Goal: Task Accomplishment & Management: Manage account settings

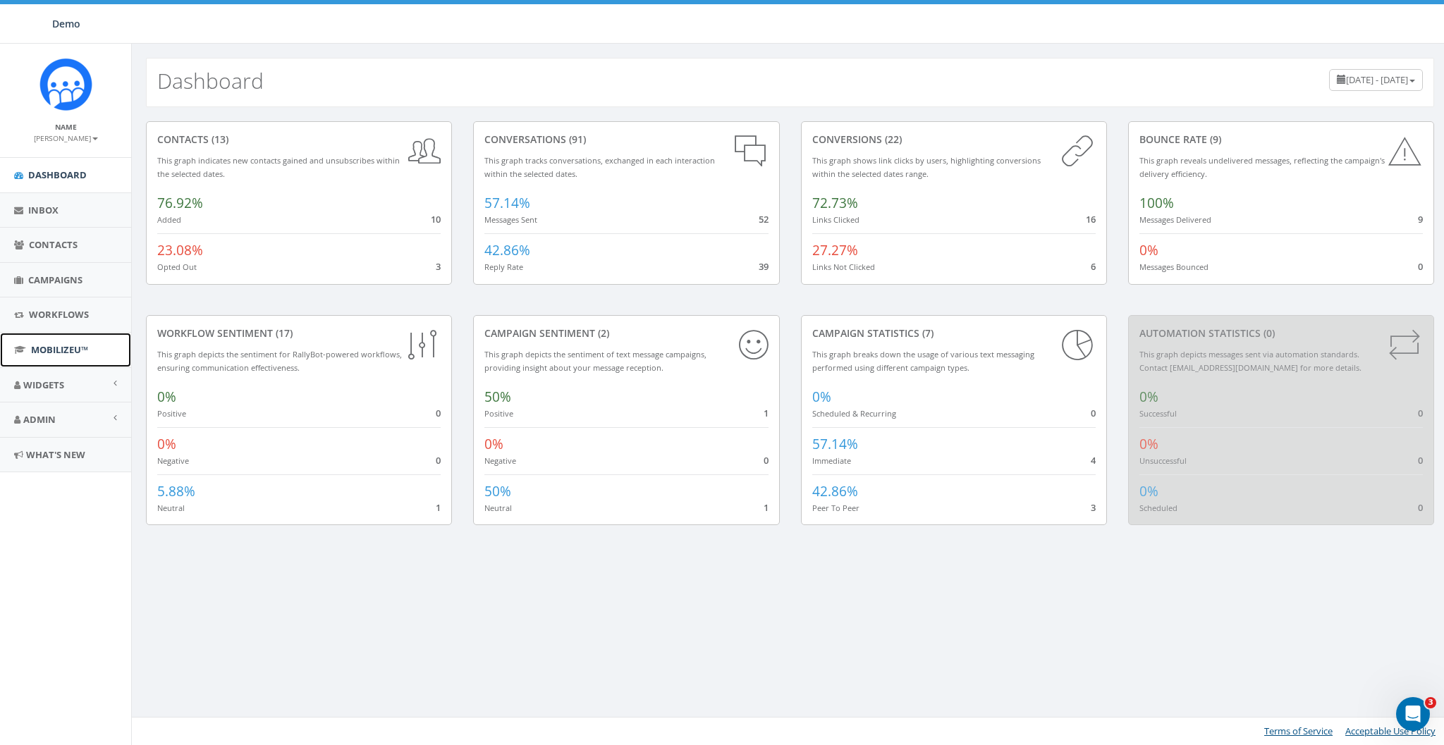
click at [62, 344] on span "MobilizeU™" at bounding box center [59, 349] width 57 height 13
click at [38, 418] on span "Admin" at bounding box center [39, 419] width 32 height 13
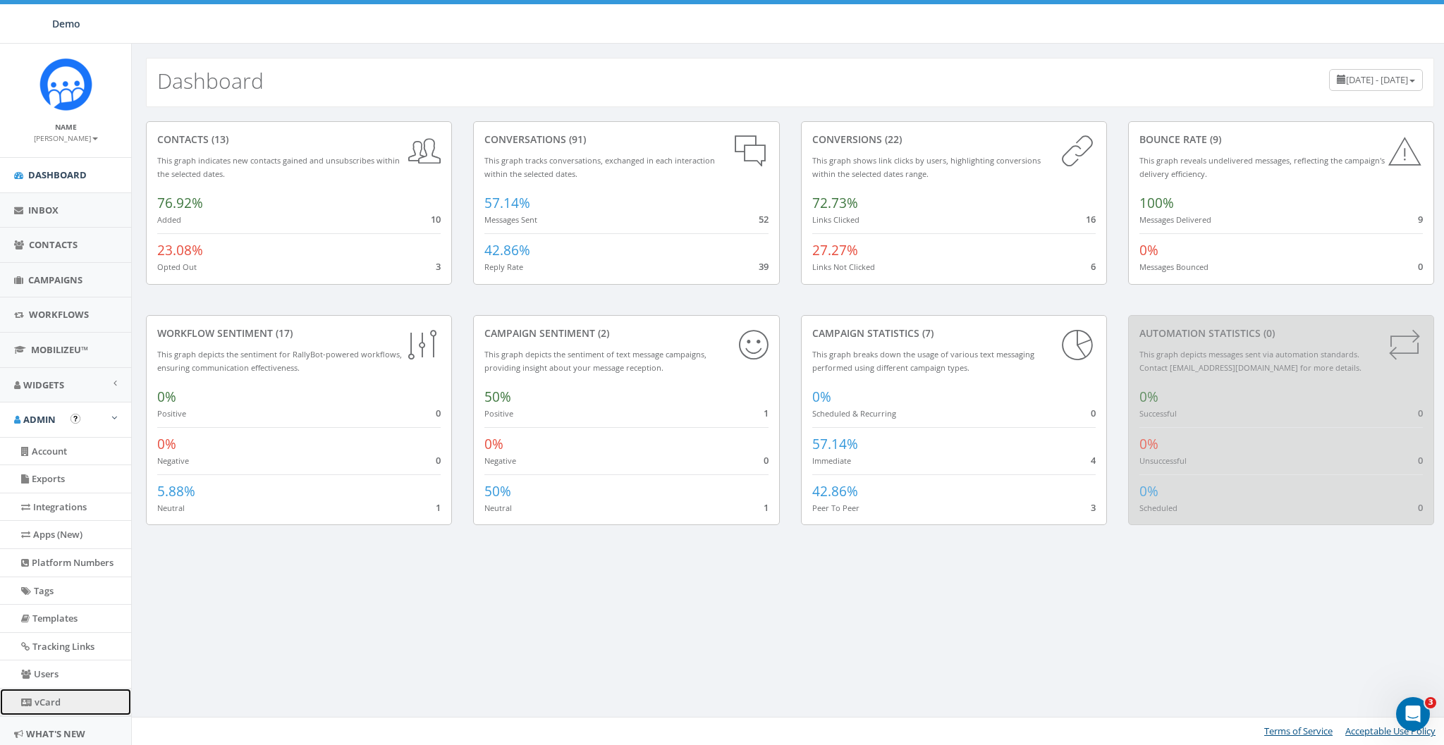
click at [42, 700] on link "vCard" at bounding box center [65, 703] width 131 height 28
click at [42, 274] on span "Campaigns" at bounding box center [55, 280] width 54 height 13
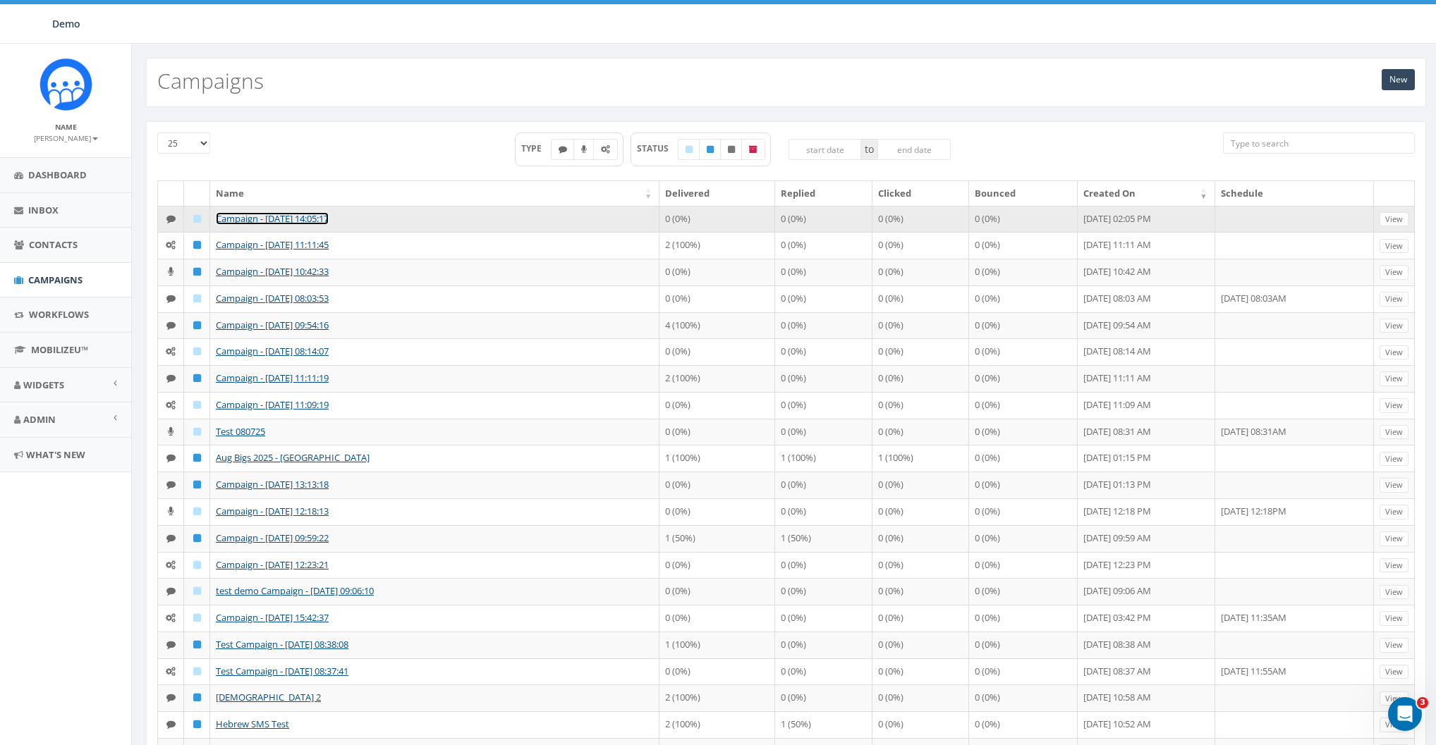
click at [240, 217] on link "Campaign - [DATE] 14:05:17" at bounding box center [272, 218] width 113 height 13
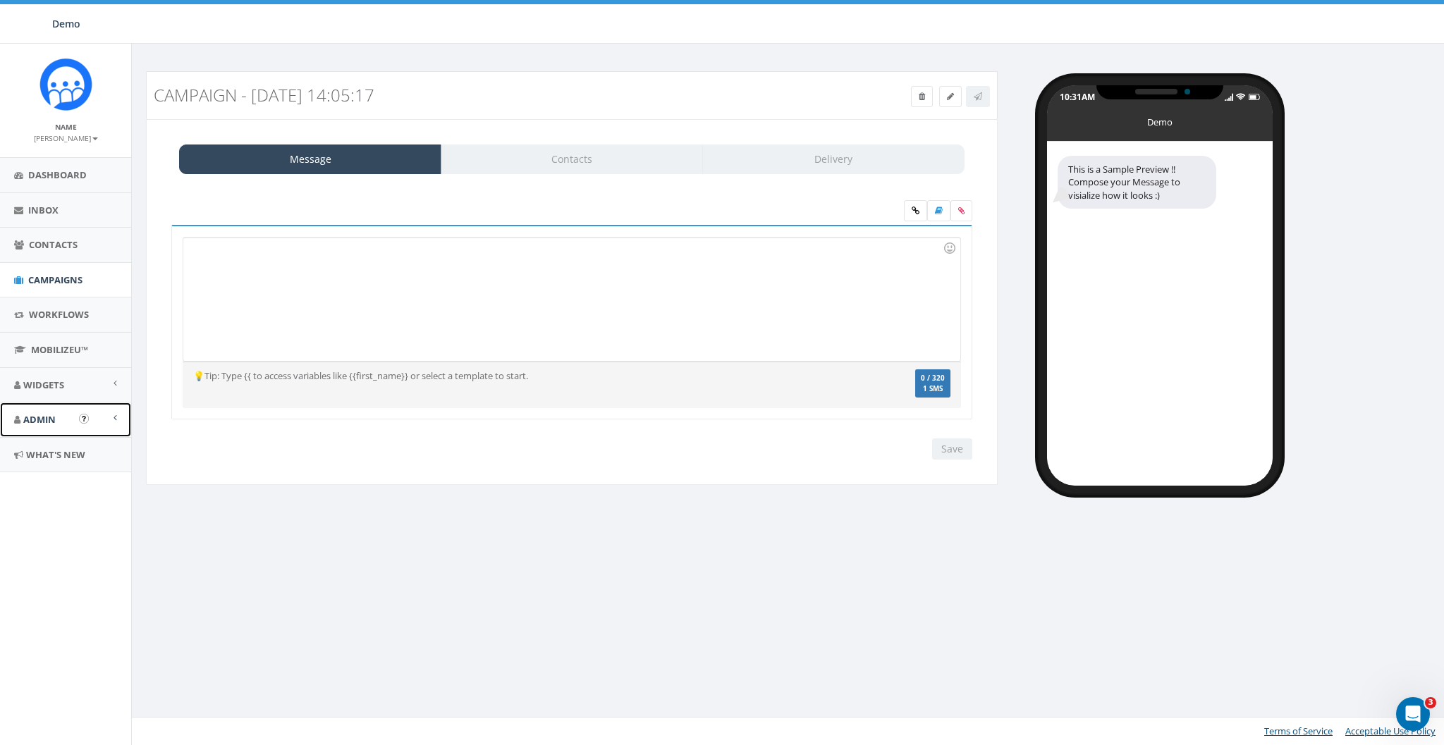
click at [40, 426] on link "Admin" at bounding box center [65, 420] width 131 height 35
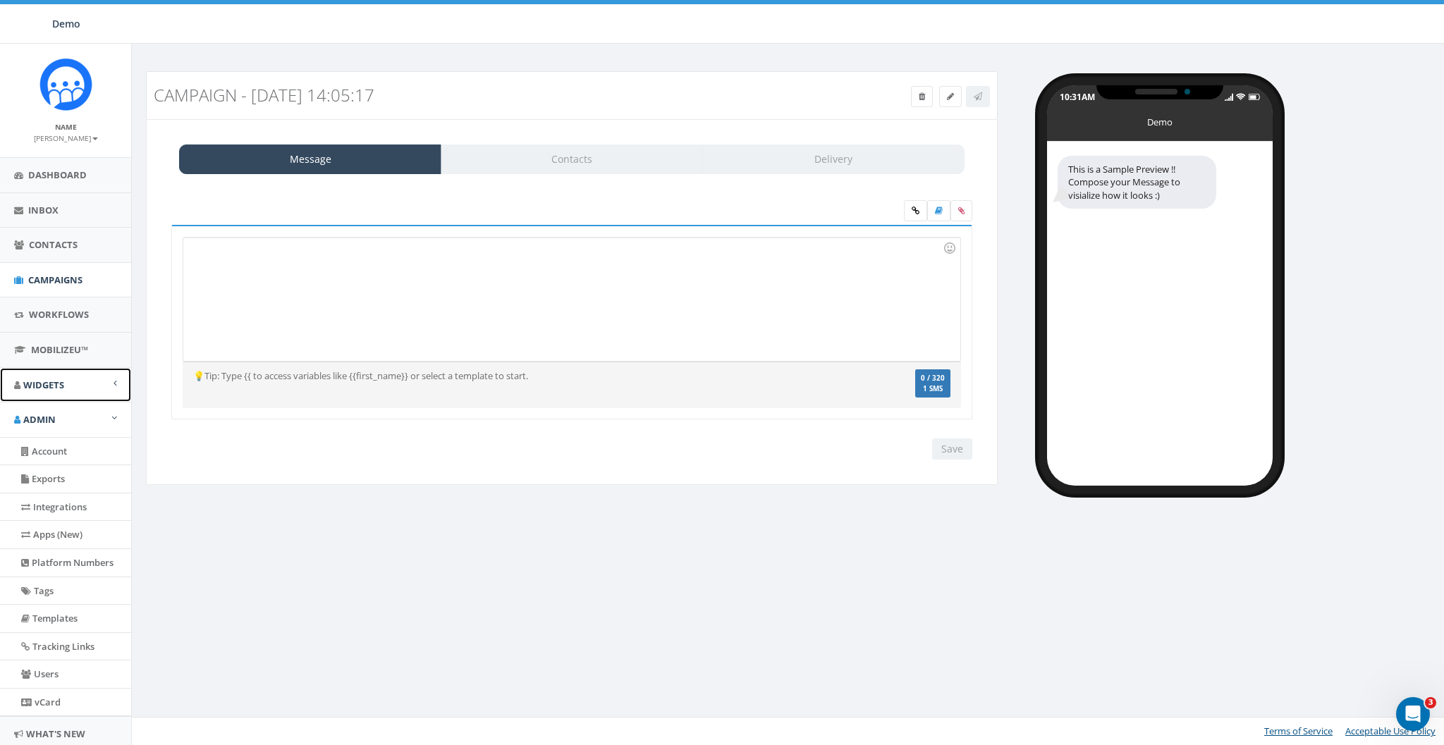
click at [51, 379] on span "Widgets" at bounding box center [43, 385] width 41 height 13
click at [62, 382] on span "Widgets" at bounding box center [43, 385] width 41 height 13
click at [65, 378] on link "Widgets" at bounding box center [65, 385] width 131 height 35
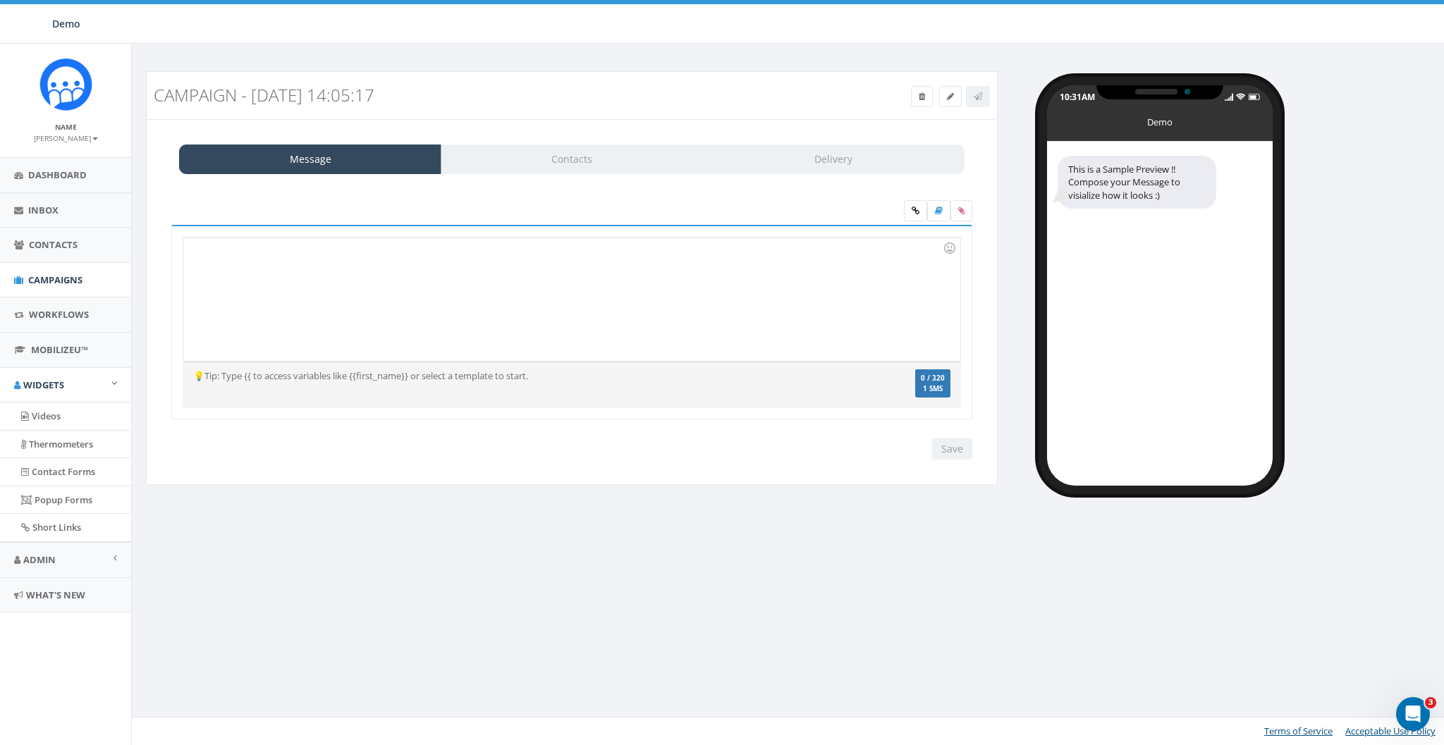
click at [370, 518] on div "Campaign - 10/10/2025, 14:05:17 Test Message Status: Message Contacts Delivery …" at bounding box center [789, 395] width 1317 height 702
click at [59, 283] on span "Campaigns" at bounding box center [55, 280] width 54 height 13
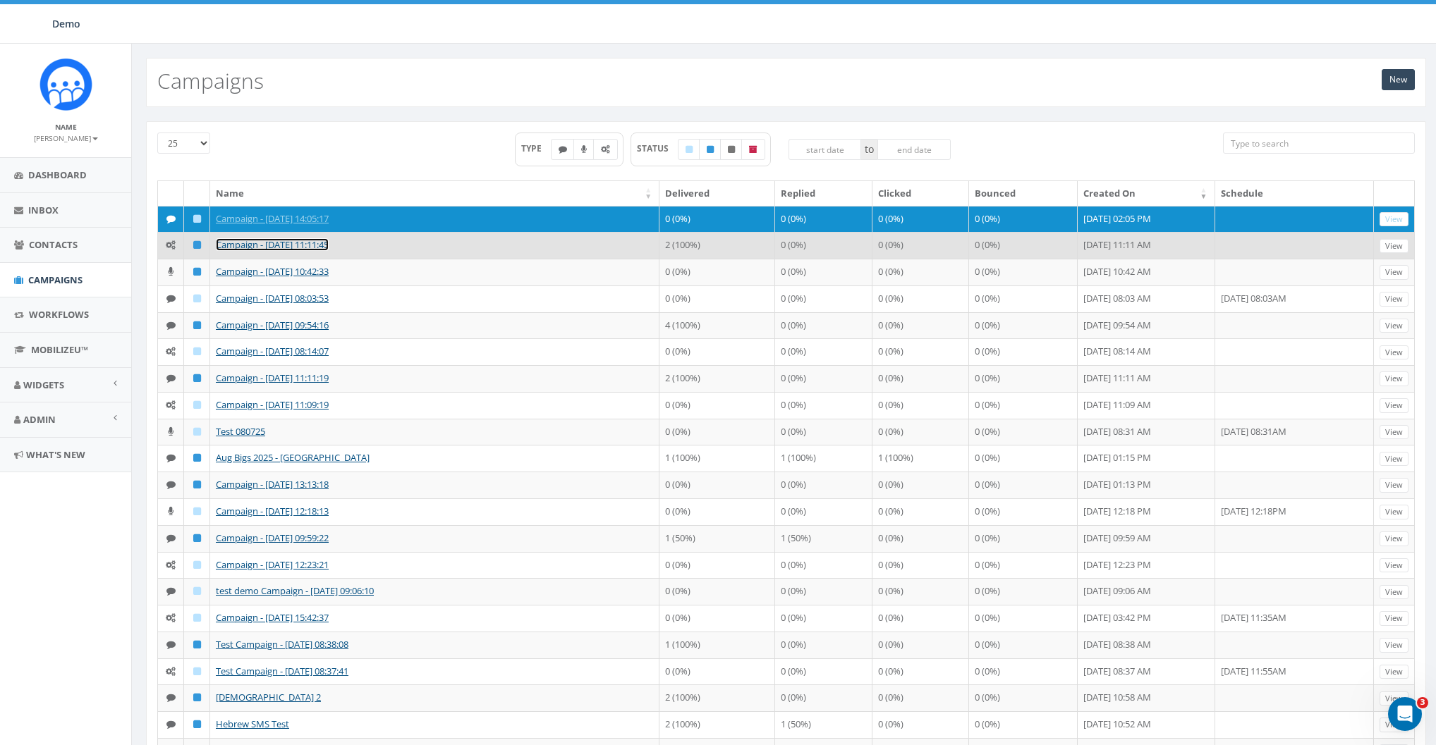
click at [233, 238] on link "Campaign - 09/15/2025, 11:11:45" at bounding box center [272, 244] width 113 height 13
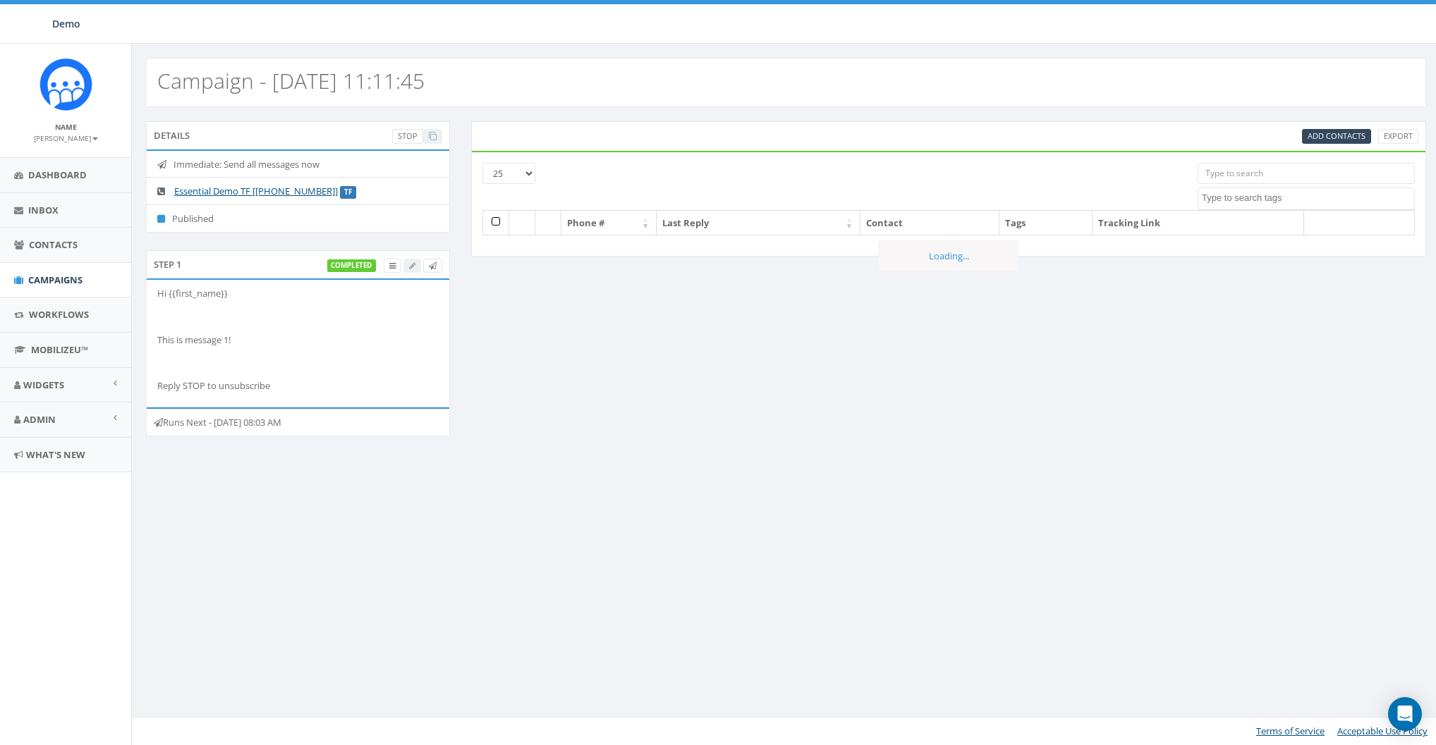
select select
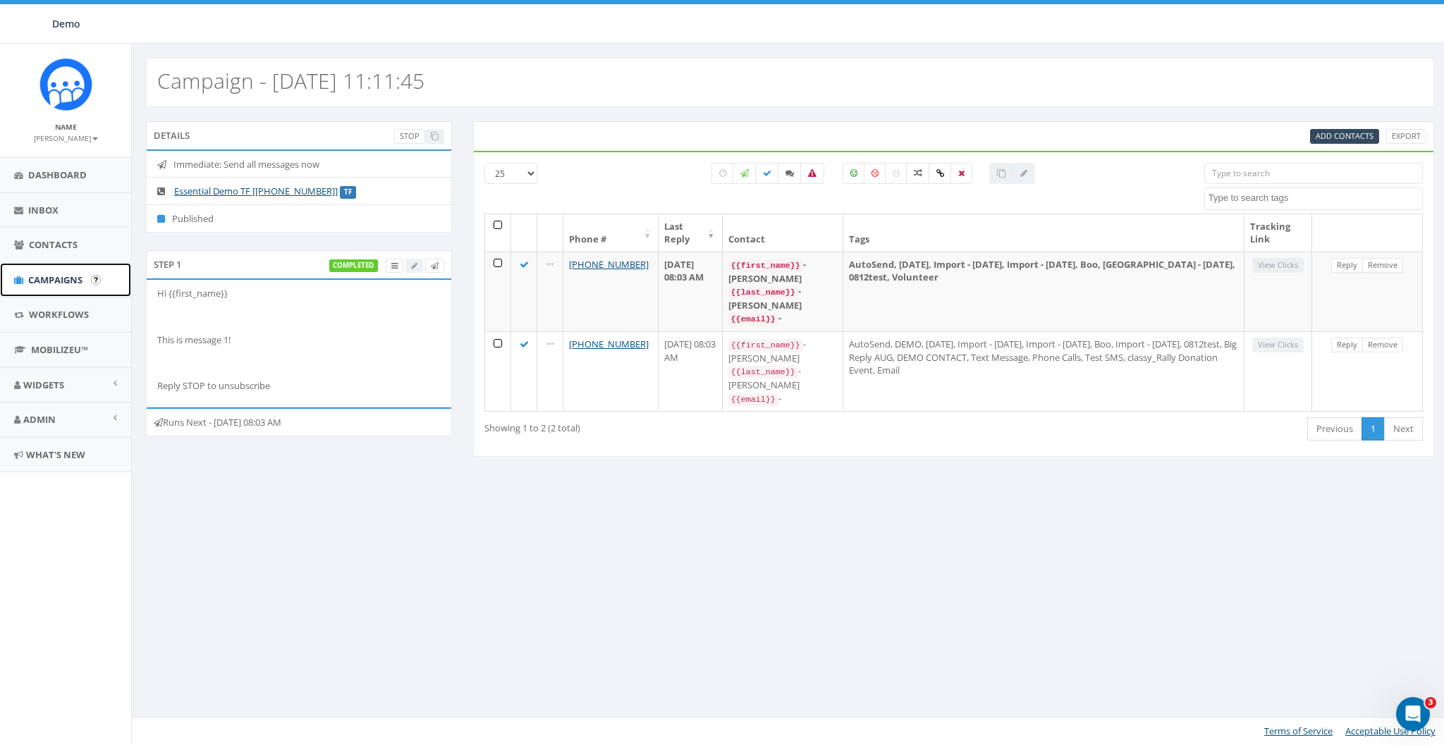
click at [47, 272] on link "Campaigns" at bounding box center [65, 280] width 131 height 35
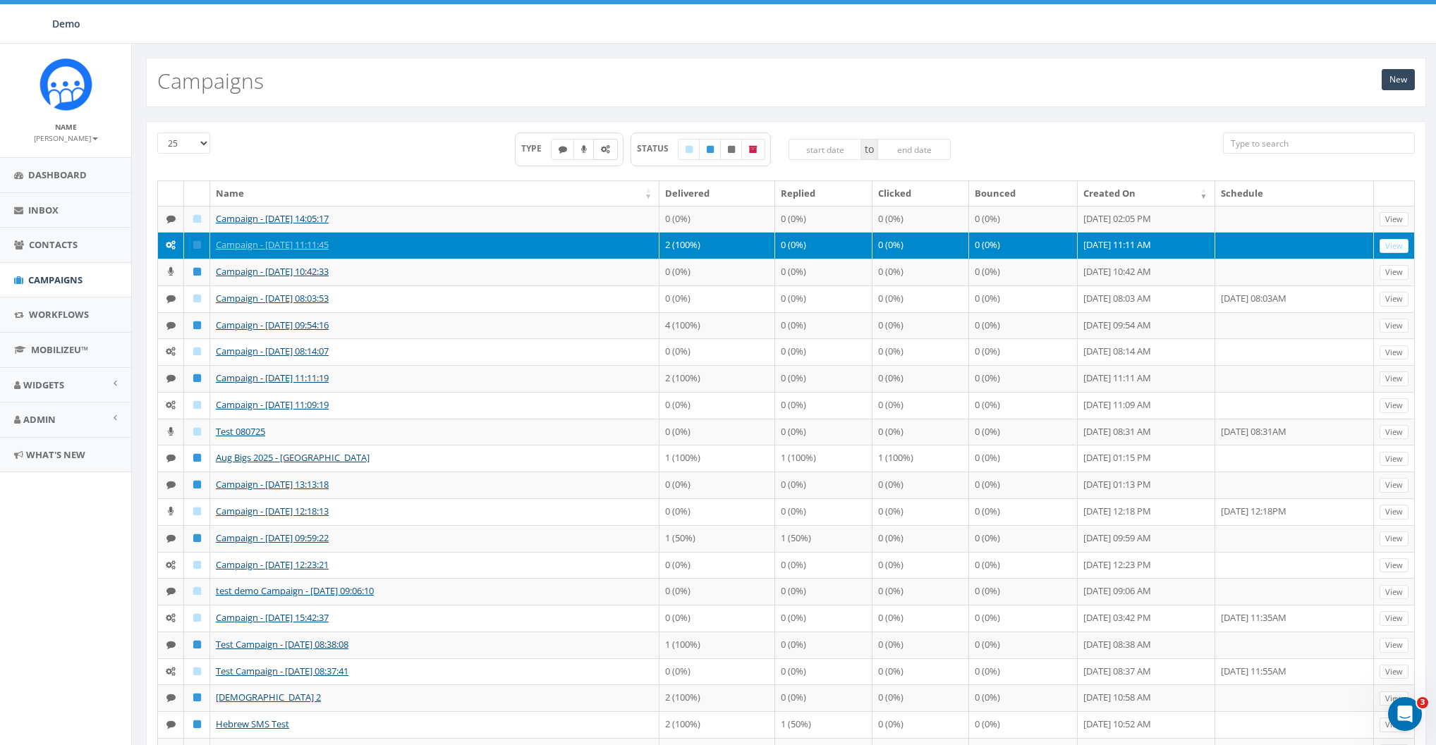
click at [604, 151] on icon at bounding box center [605, 149] width 9 height 8
checkbox input "true"
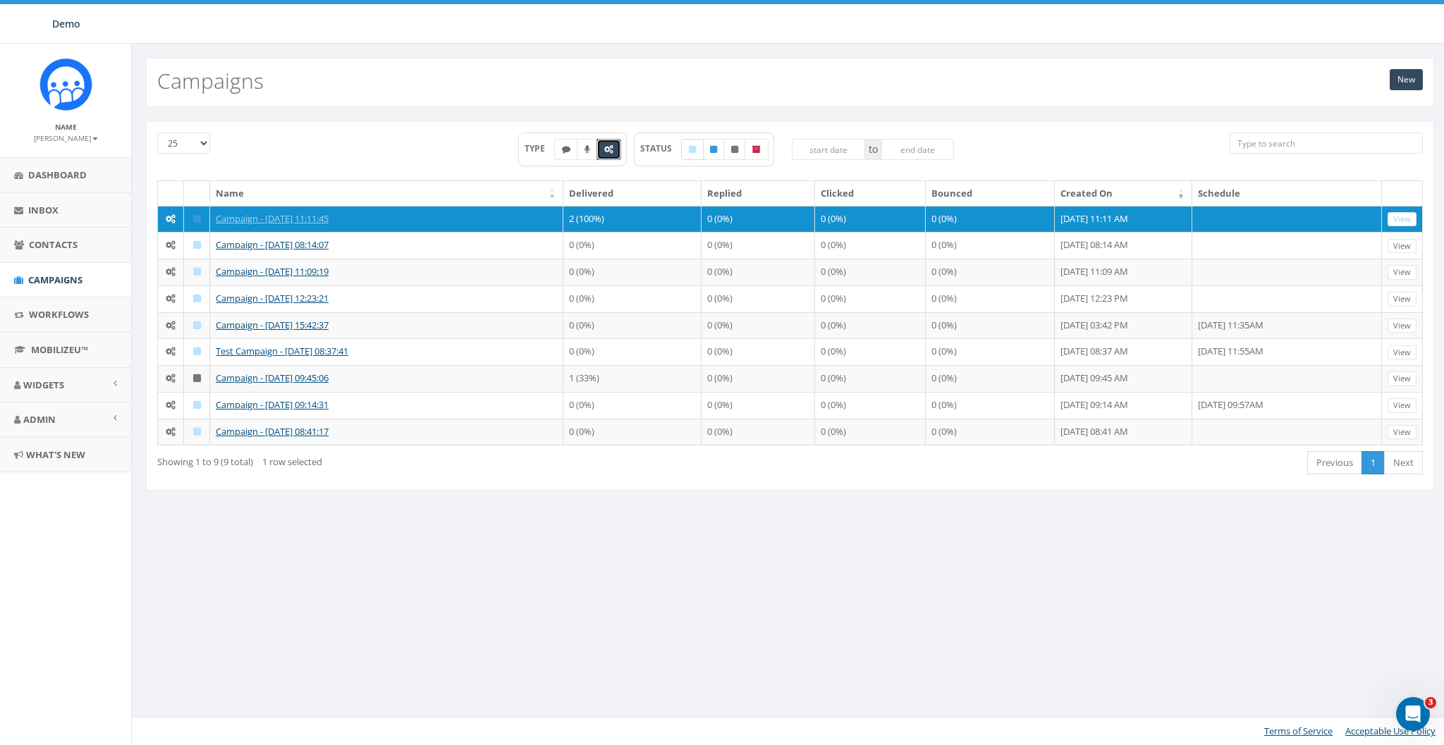
click at [690, 152] on icon at bounding box center [692, 149] width 7 height 8
checkbox input "true"
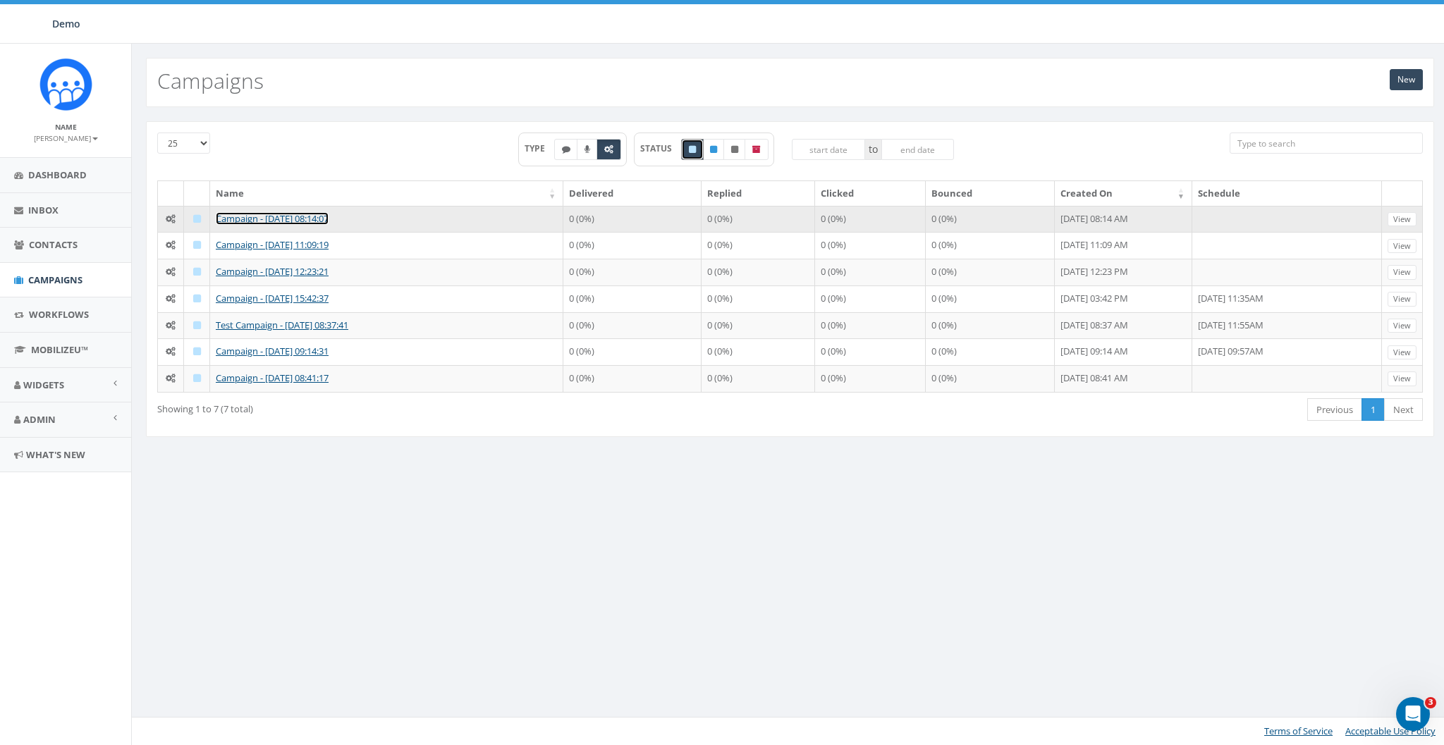
click at [231, 219] on link "Campaign - [DATE] 08:14:07" at bounding box center [272, 218] width 113 height 13
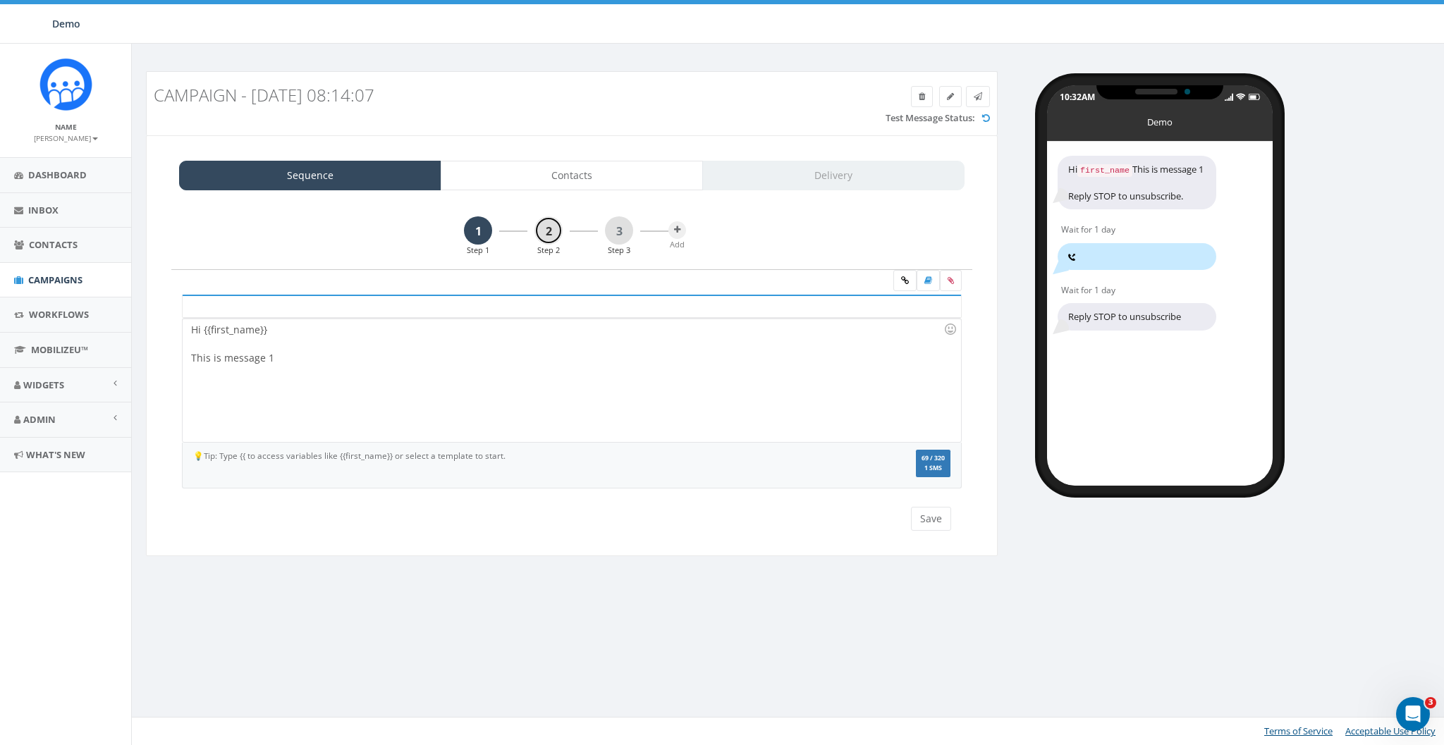
click at [549, 231] on link "2" at bounding box center [549, 231] width 28 height 28
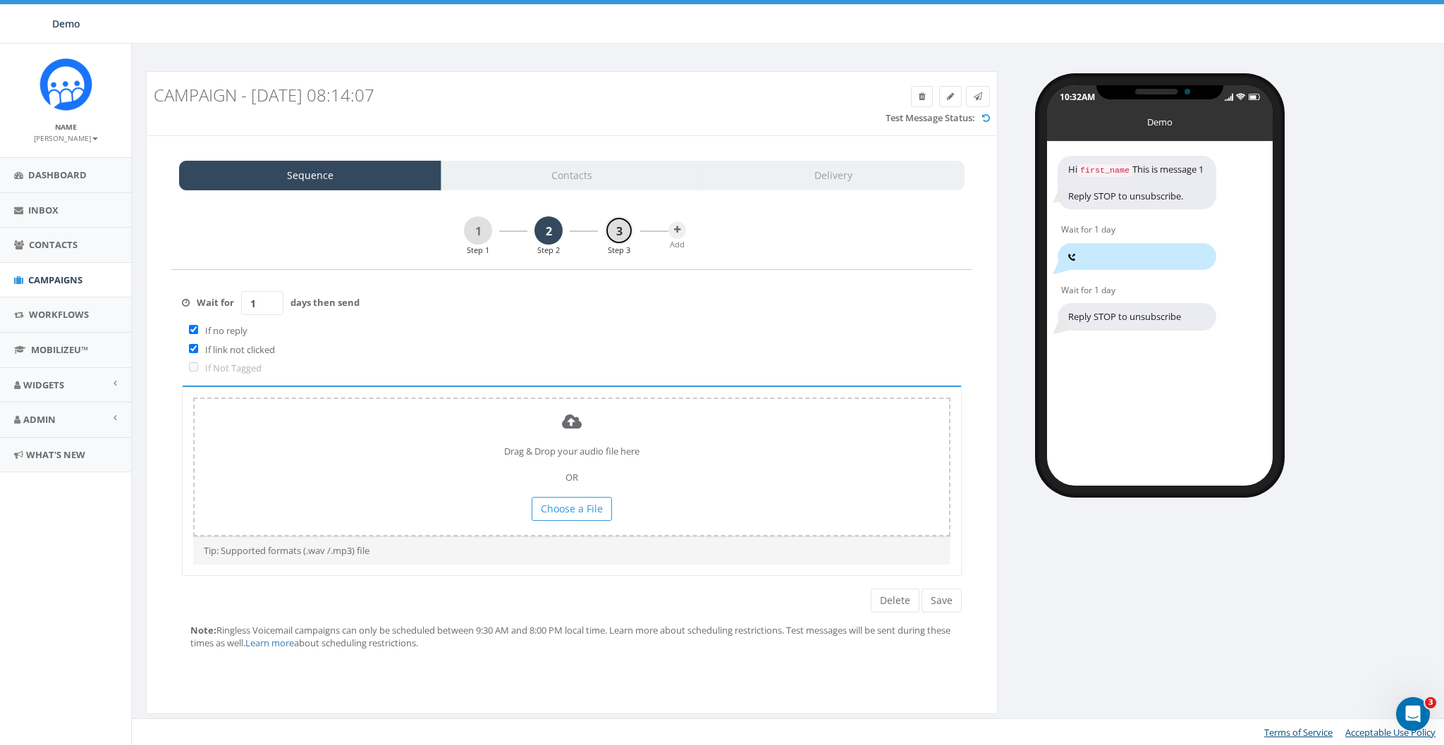
click at [617, 224] on link "3" at bounding box center [619, 231] width 28 height 28
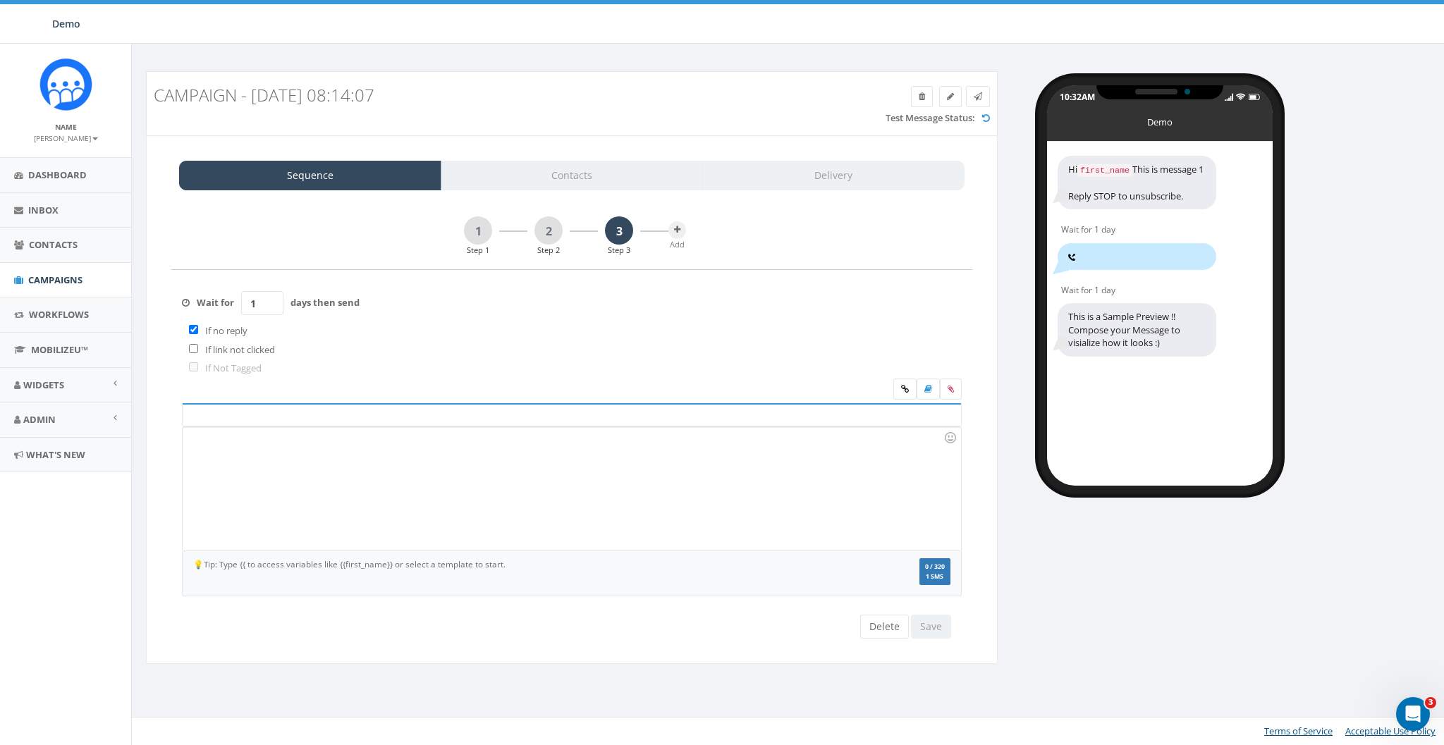
click at [461, 236] on div "1 Step 1 2 Step 2 3 Step 3" at bounding box center [563, 236] width 212 height 39
click at [678, 232] on icon at bounding box center [677, 230] width 6 height 8
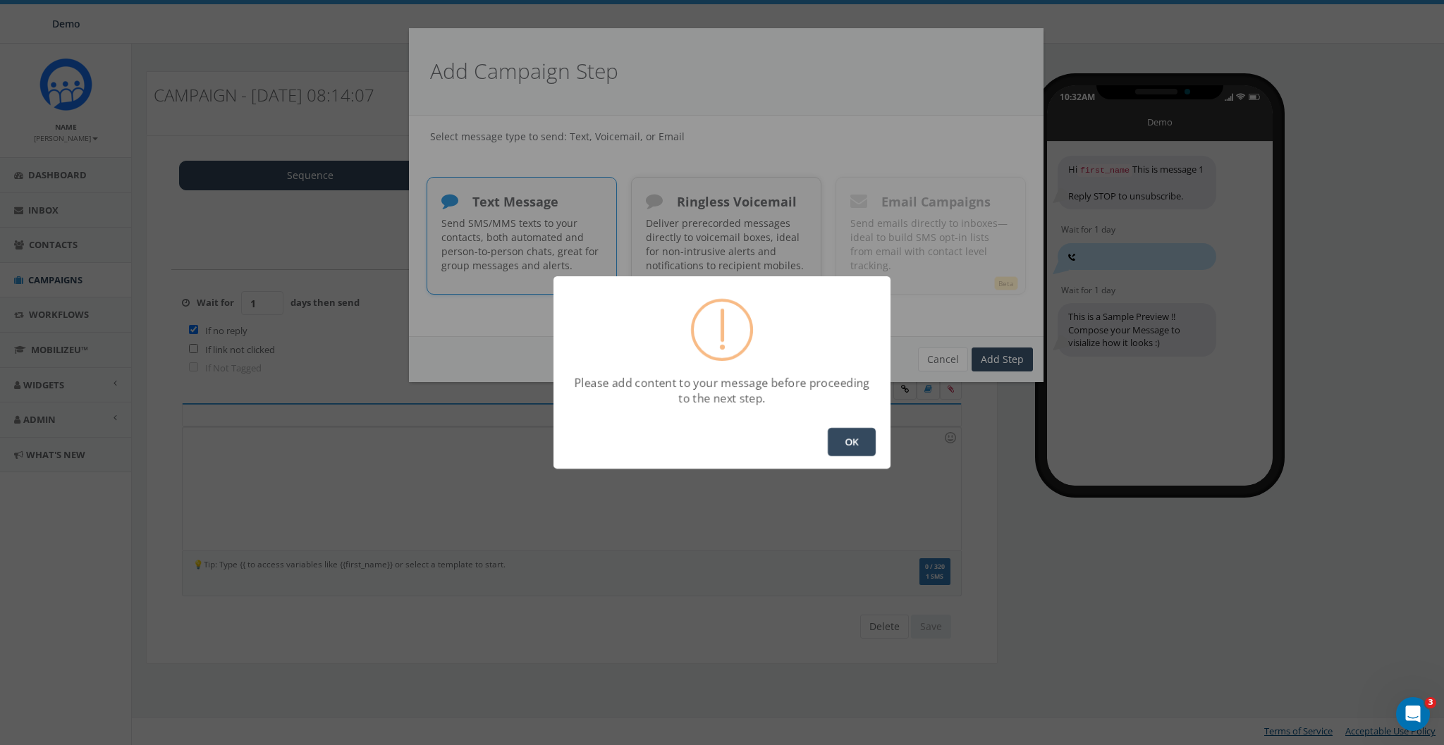
click at [848, 446] on button "OK" at bounding box center [852, 442] width 48 height 28
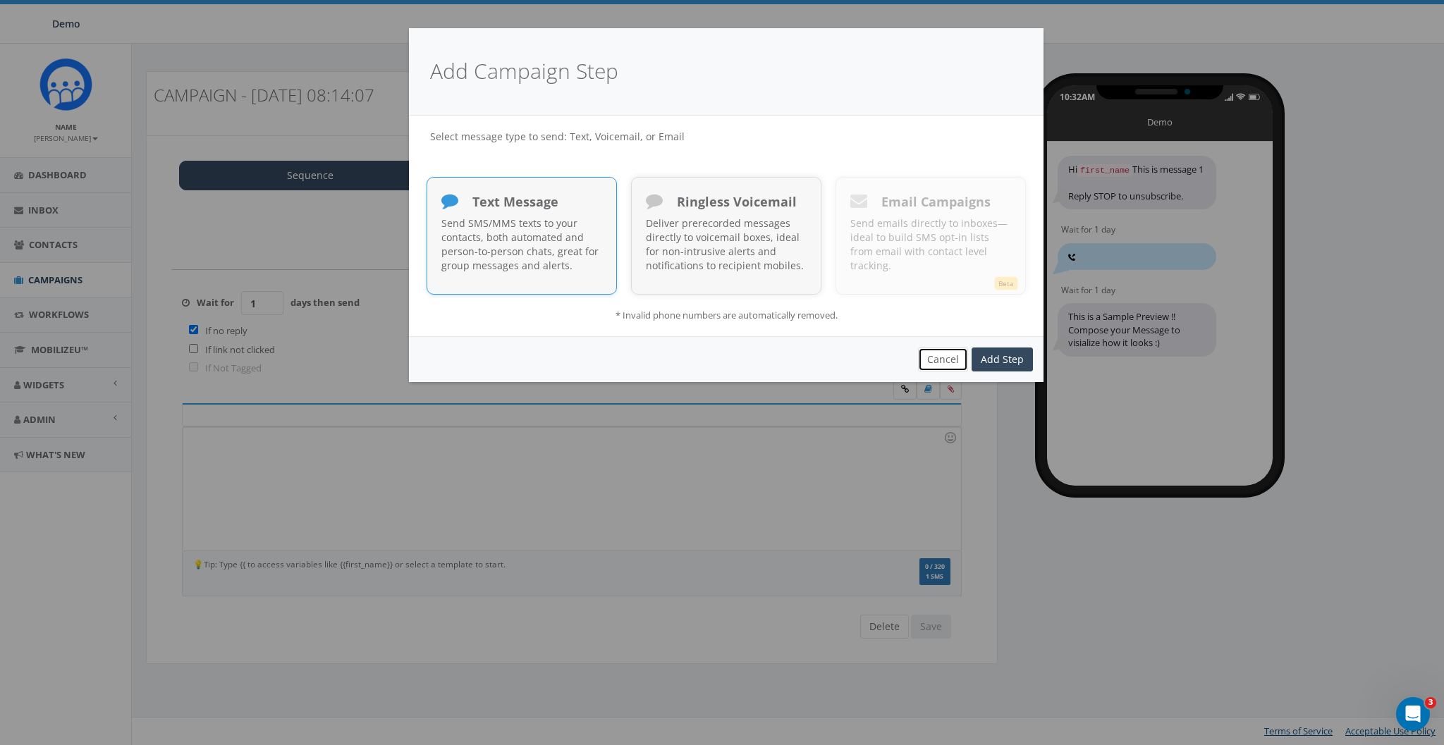
click at [955, 359] on button "Cancel" at bounding box center [943, 360] width 50 height 24
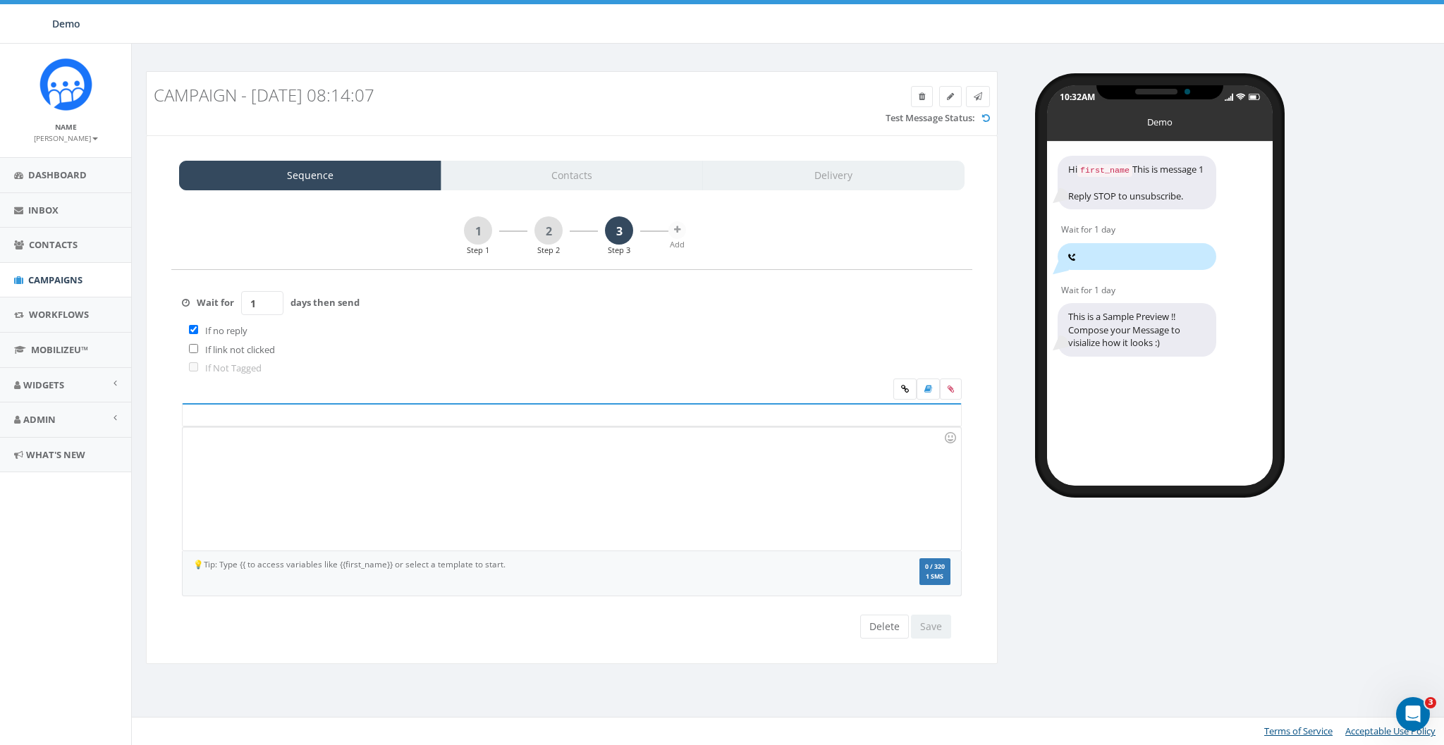
click at [496, 233] on div "1 Step 1 2 Step 2 3 Step 3" at bounding box center [563, 236] width 212 height 39
click at [477, 233] on link "1" at bounding box center [478, 231] width 28 height 28
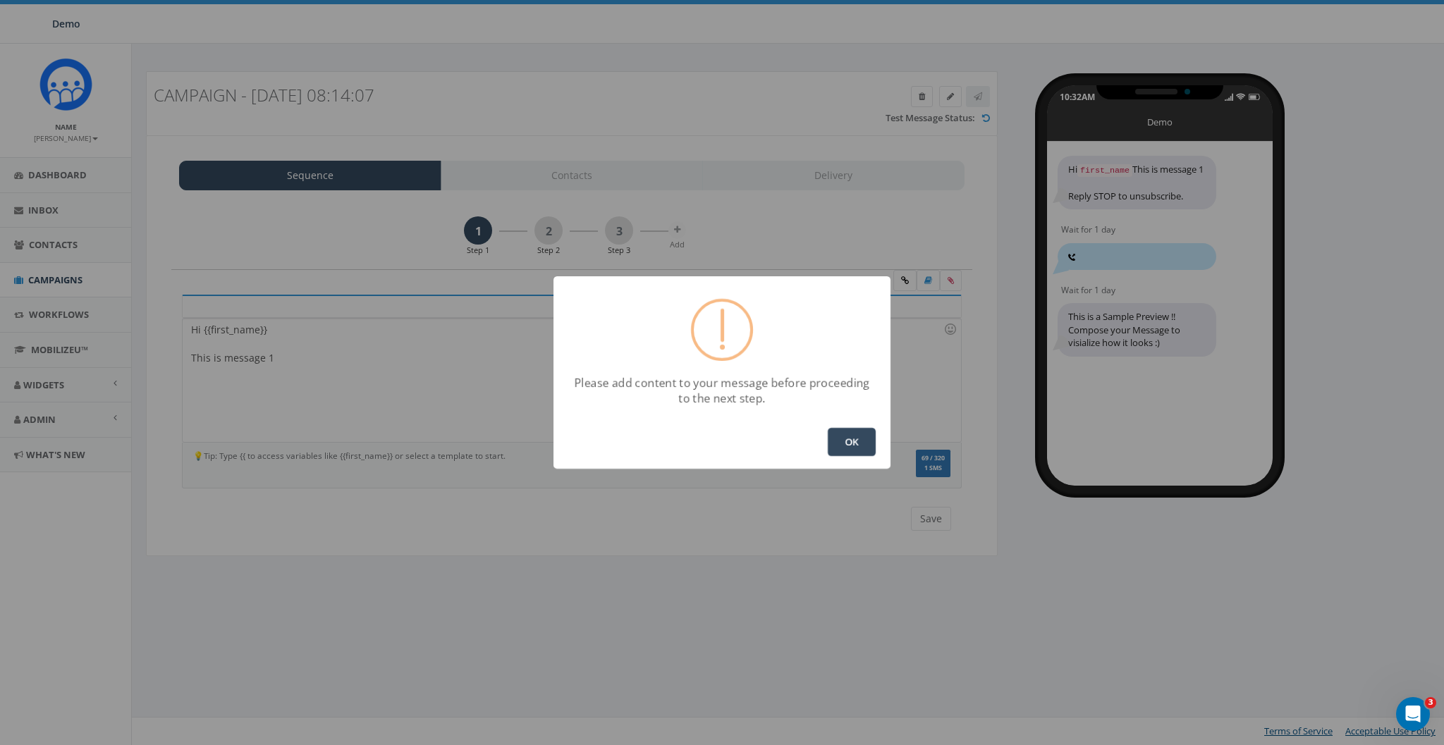
click at [842, 448] on button "OK" at bounding box center [852, 442] width 48 height 28
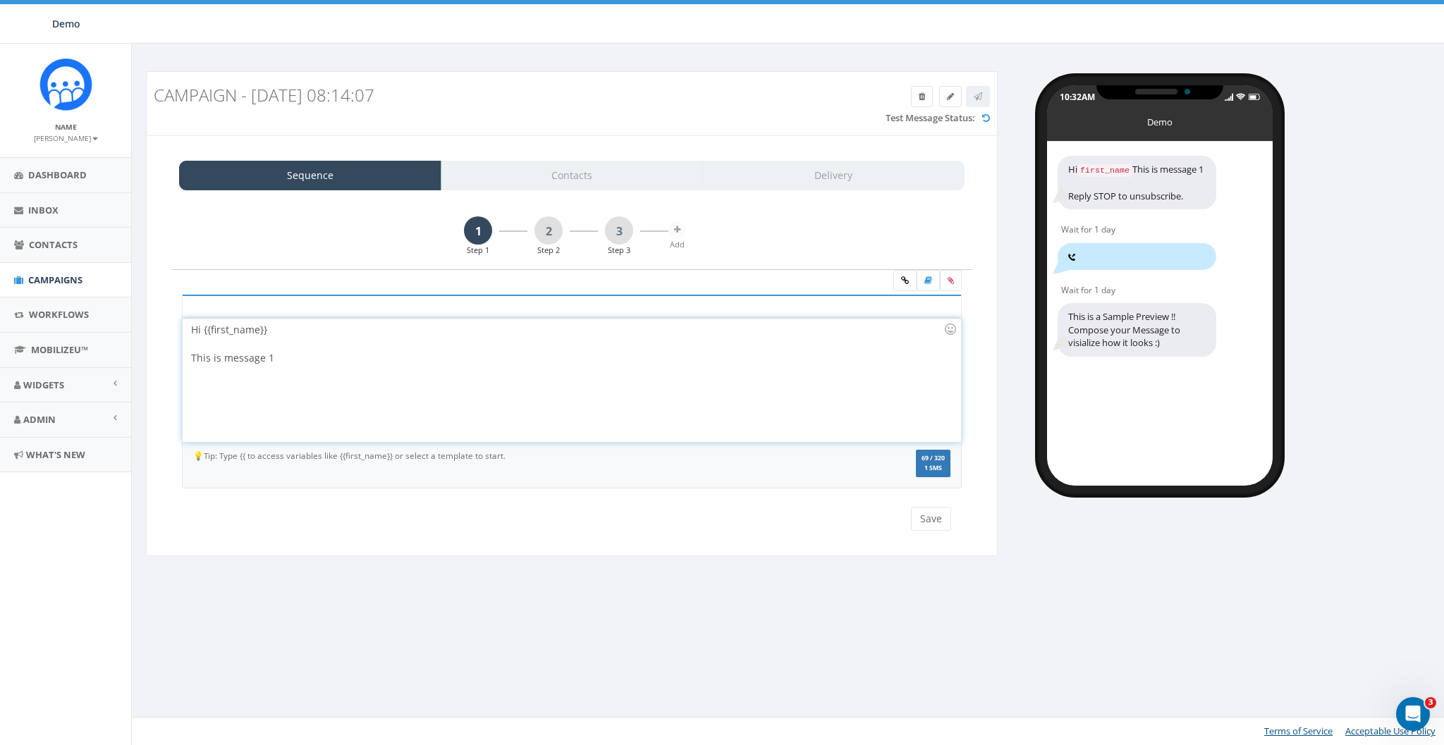
click at [416, 416] on div "Hi {{first_name}} This is message 1" at bounding box center [572, 380] width 778 height 123
click at [550, 240] on link "2" at bounding box center [549, 231] width 28 height 28
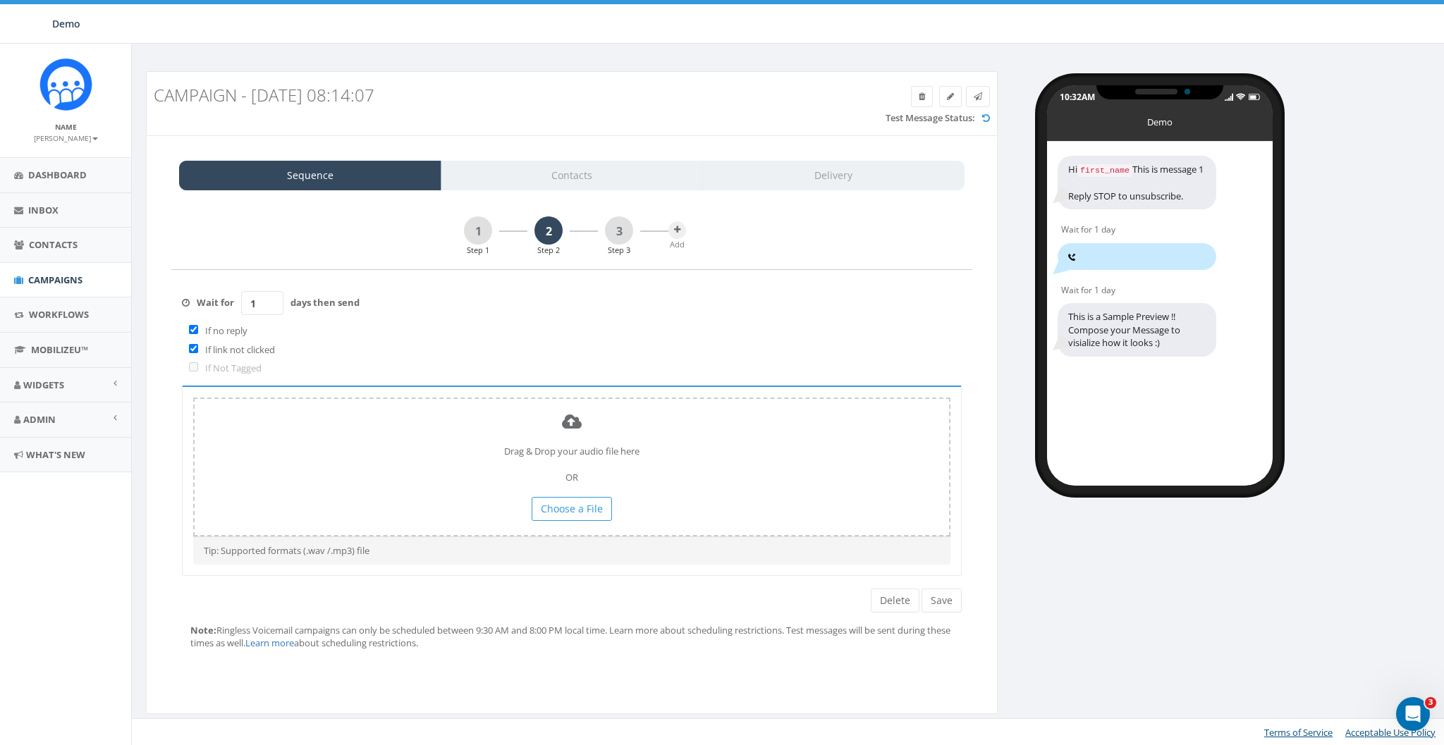
click at [562, 188] on div "Sequence Contacts Delivery" at bounding box center [572, 176] width 786 height 30
click at [565, 179] on div "Sequence Contacts Delivery" at bounding box center [572, 176] width 786 height 30
click at [42, 275] on span "Campaigns" at bounding box center [55, 280] width 54 height 13
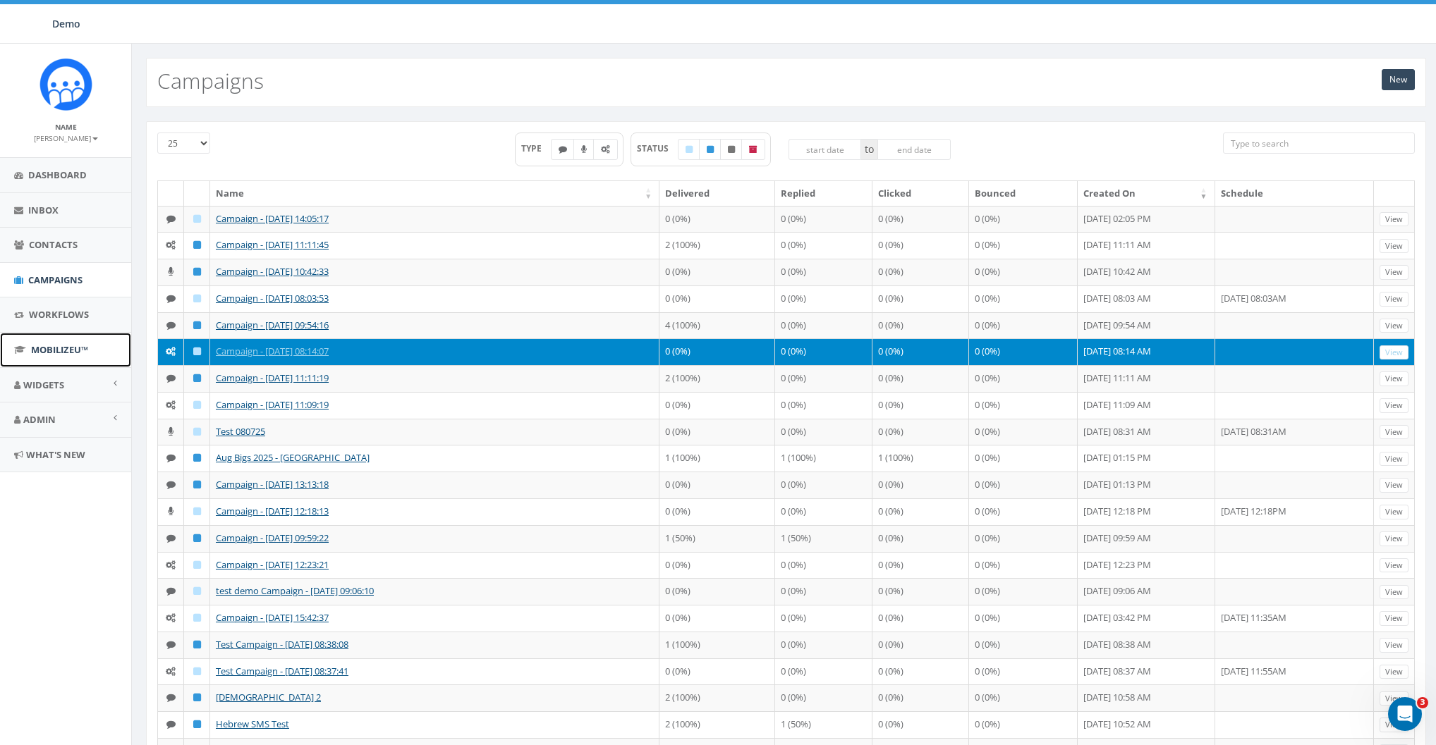
click at [39, 351] on span "MobilizeU™" at bounding box center [59, 349] width 57 height 13
